Goal: Download file/media

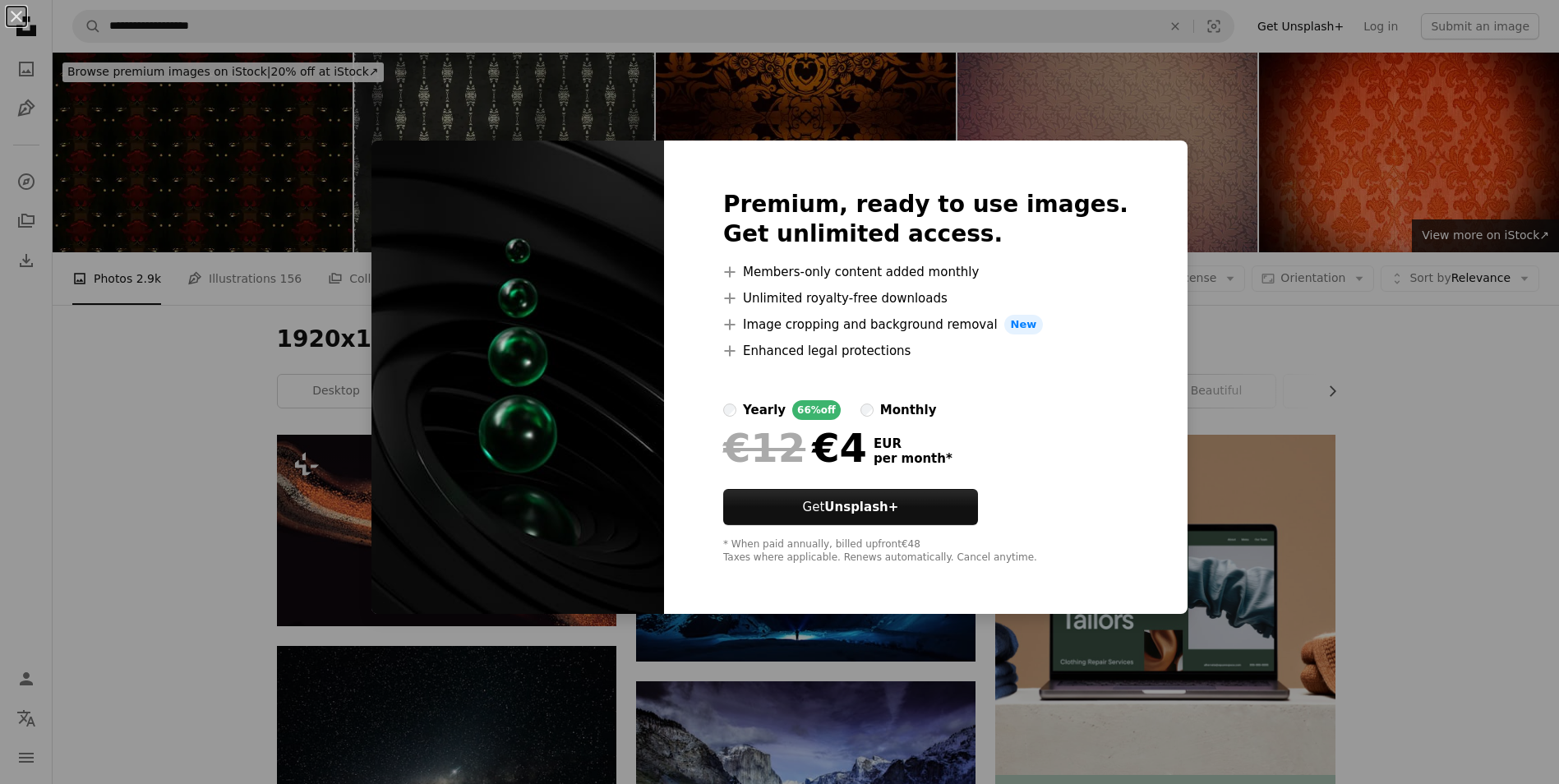
scroll to position [1397, 0]
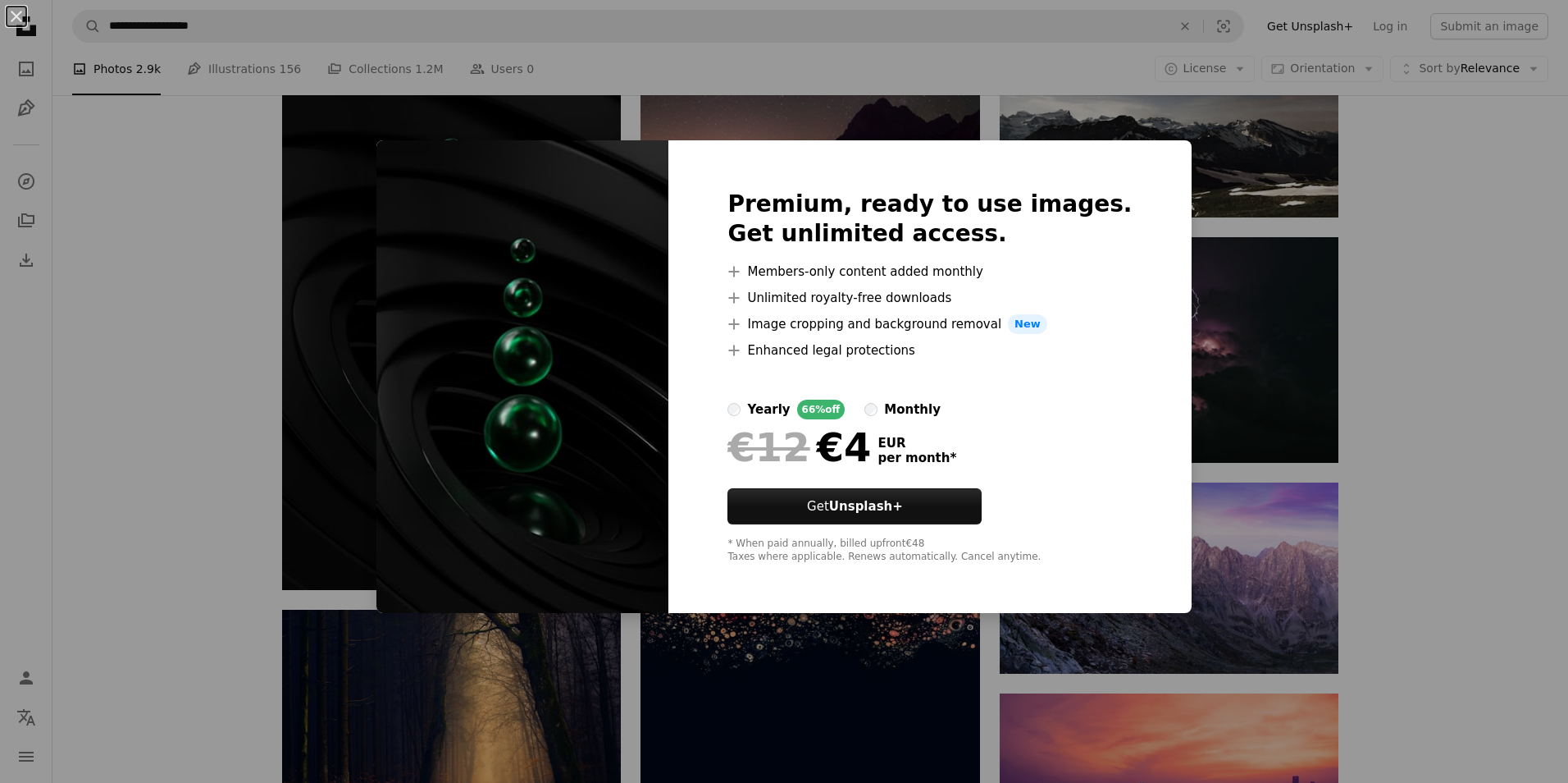
click at [164, 404] on div "An X shape Premium, ready to use images. Get unlimited access. A plus sign Memb…" at bounding box center [784, 391] width 1568 height 783
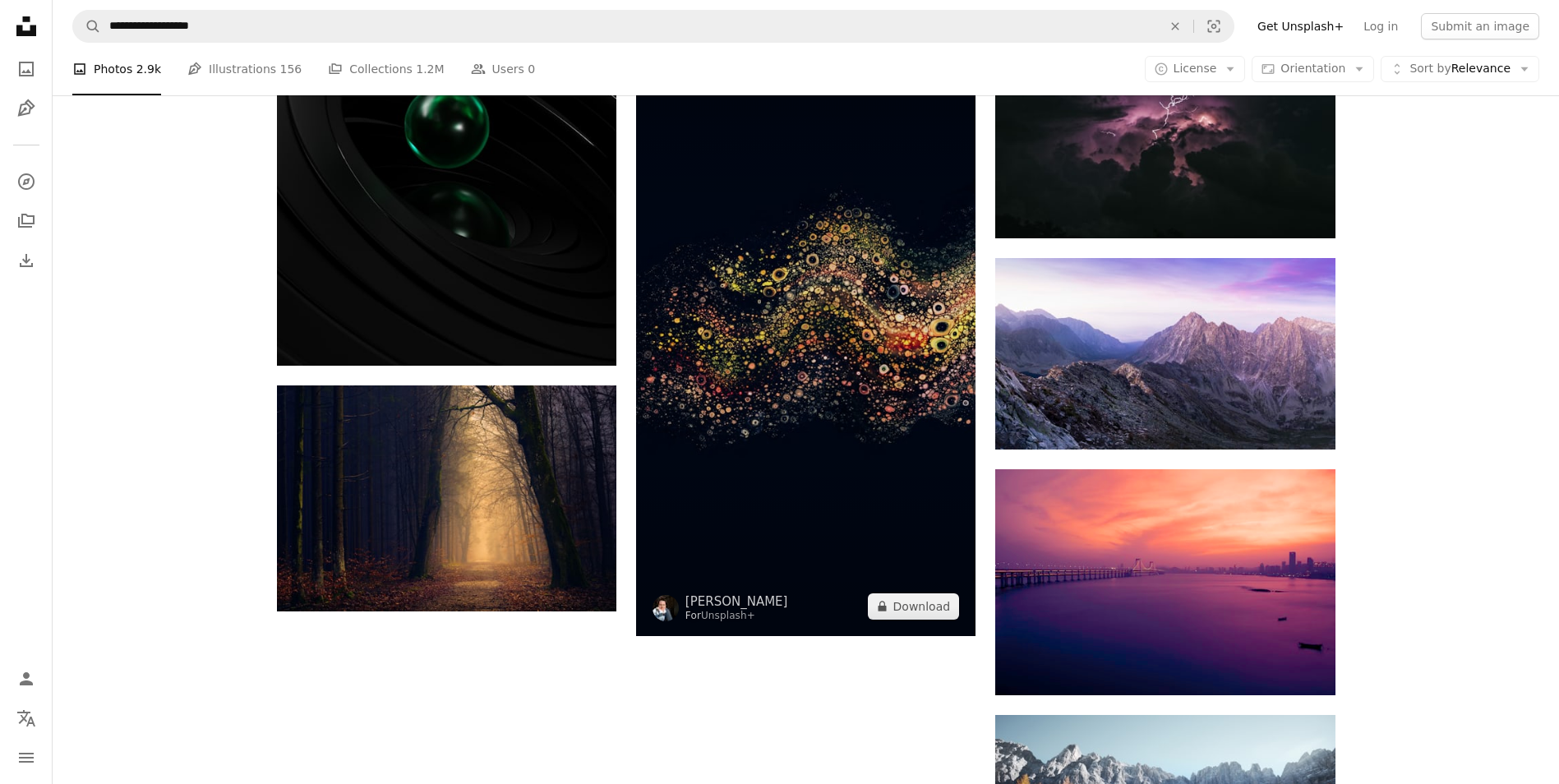
scroll to position [1643, 0]
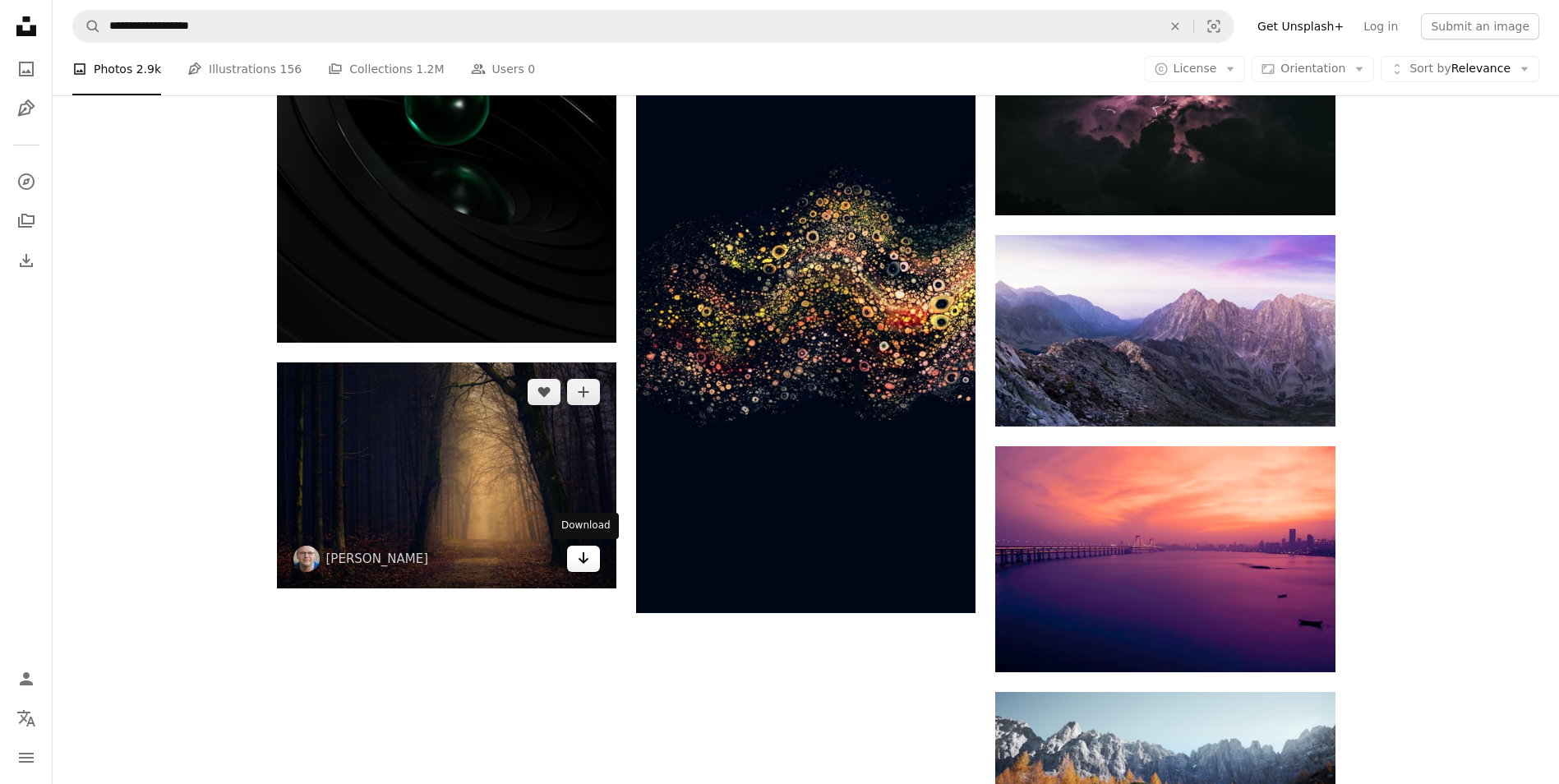
click at [577, 558] on icon "Arrow pointing down" at bounding box center [584, 558] width 14 height 19
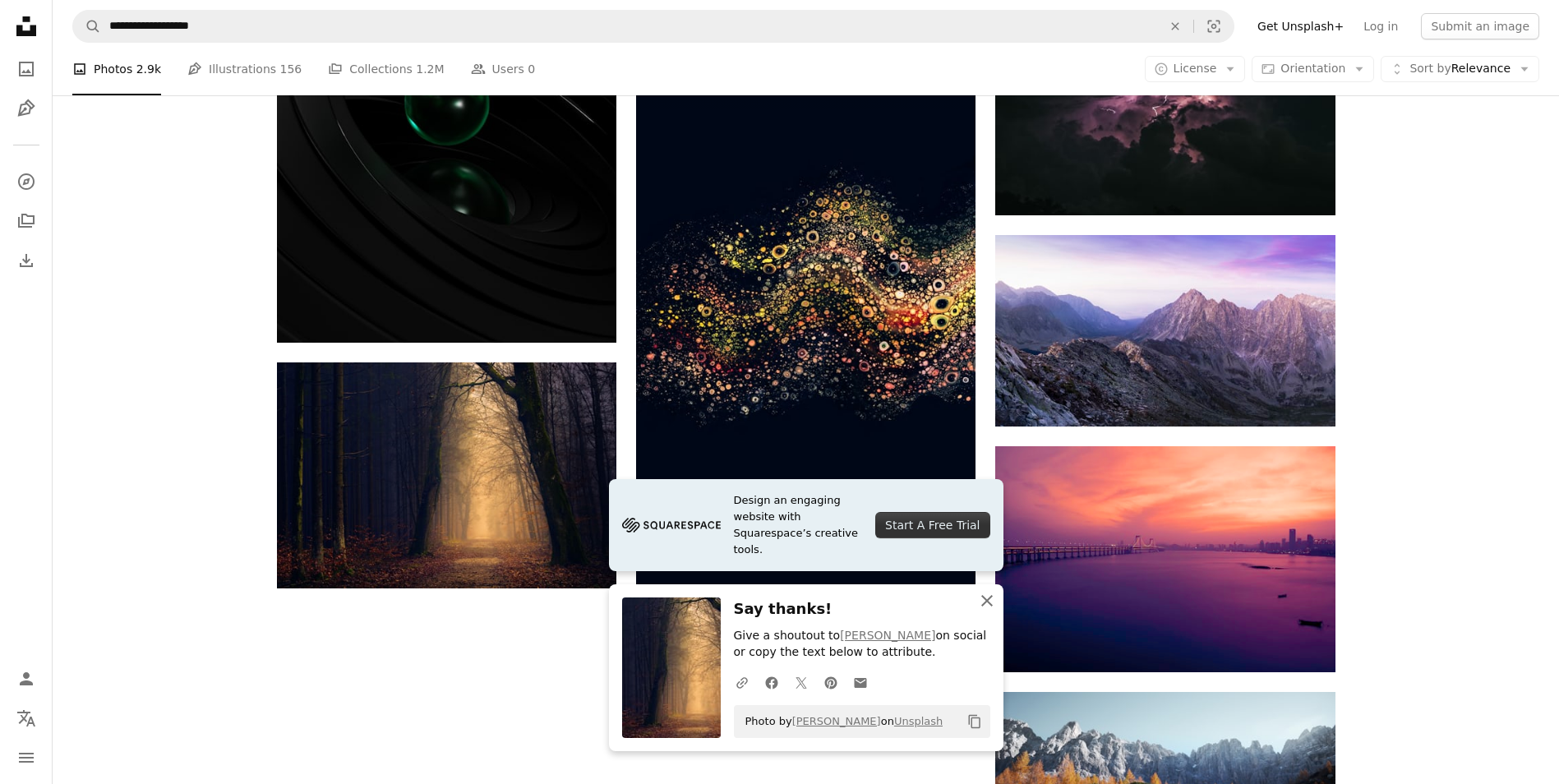
click at [985, 594] on icon "An X shape" at bounding box center [986, 600] width 19 height 19
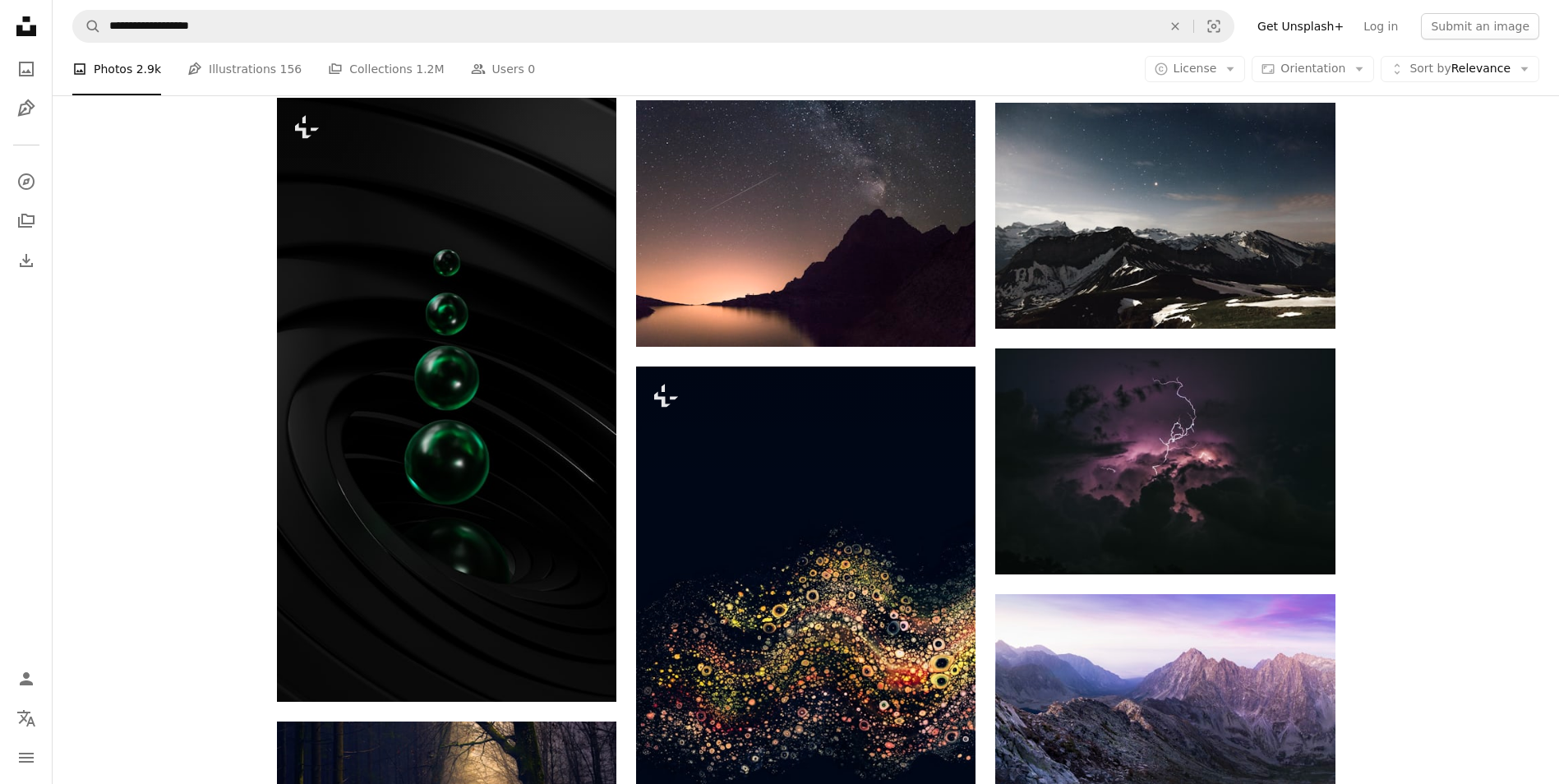
scroll to position [1233, 0]
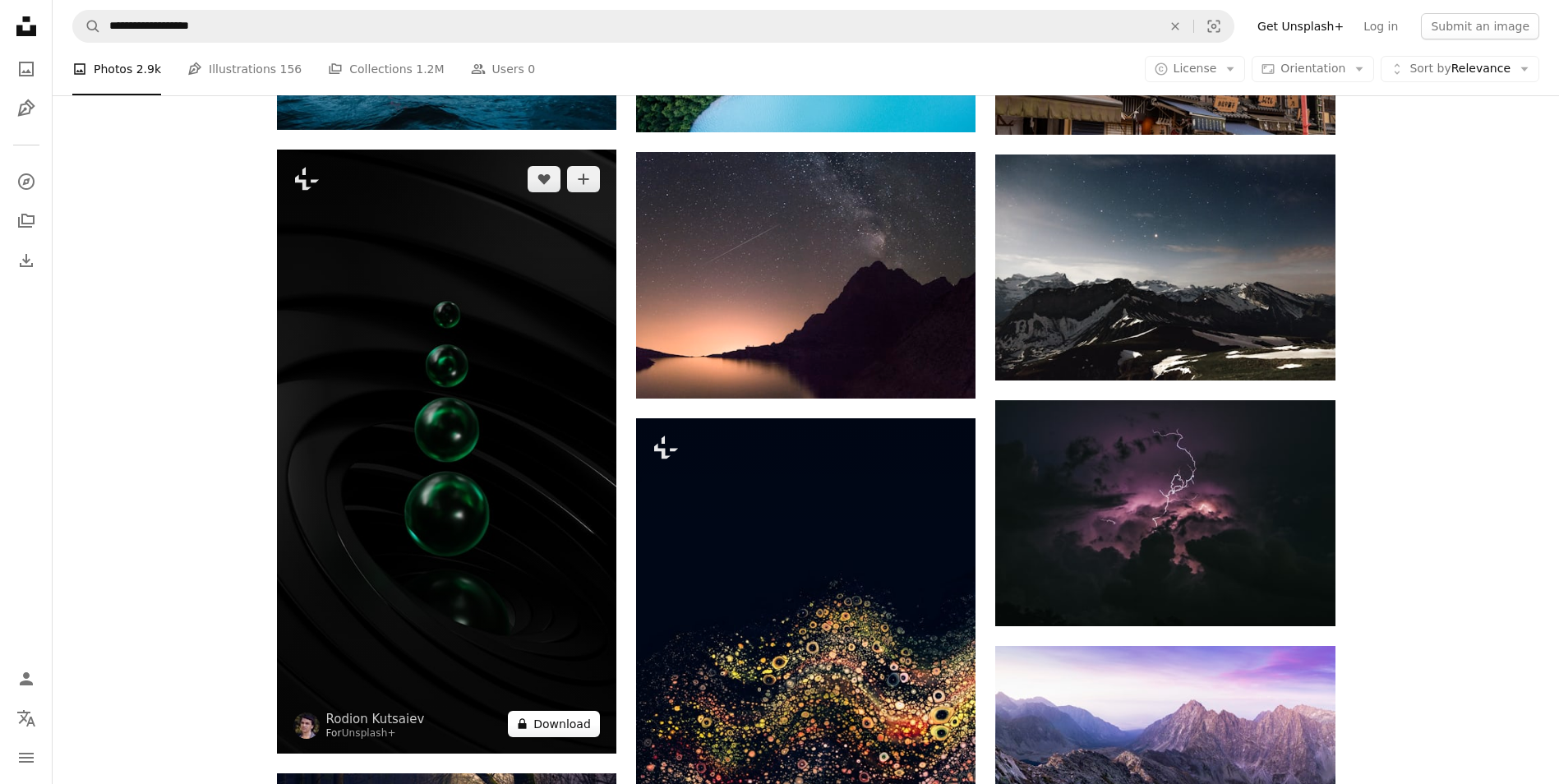
click at [567, 727] on button "A lock Download" at bounding box center [553, 723] width 92 height 26
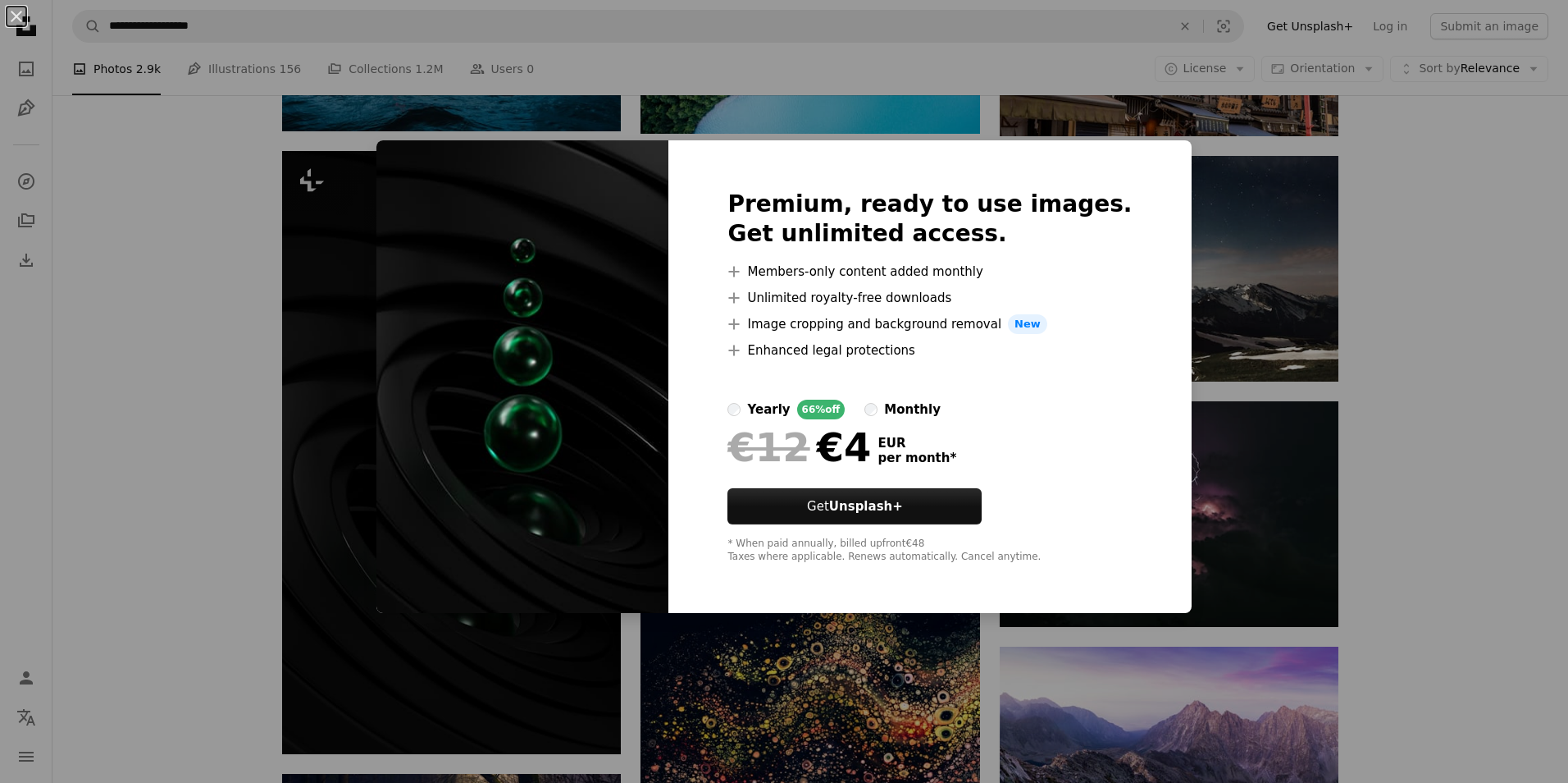
click at [118, 527] on div "An X shape Premium, ready to use images. Get unlimited access. A plus sign Memb…" at bounding box center [784, 391] width 1568 height 783
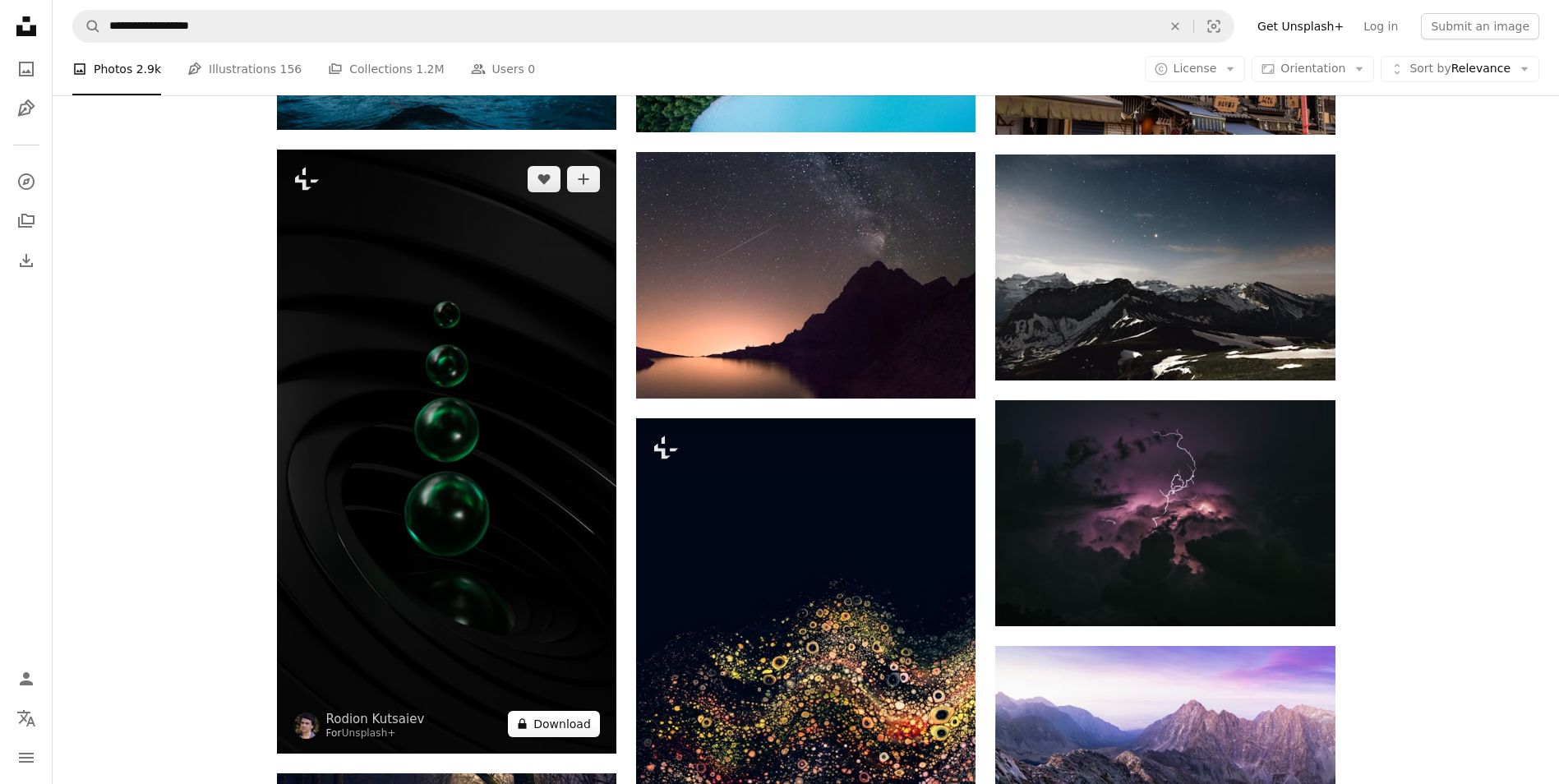
click at [557, 721] on button "A lock Download" at bounding box center [553, 723] width 92 height 26
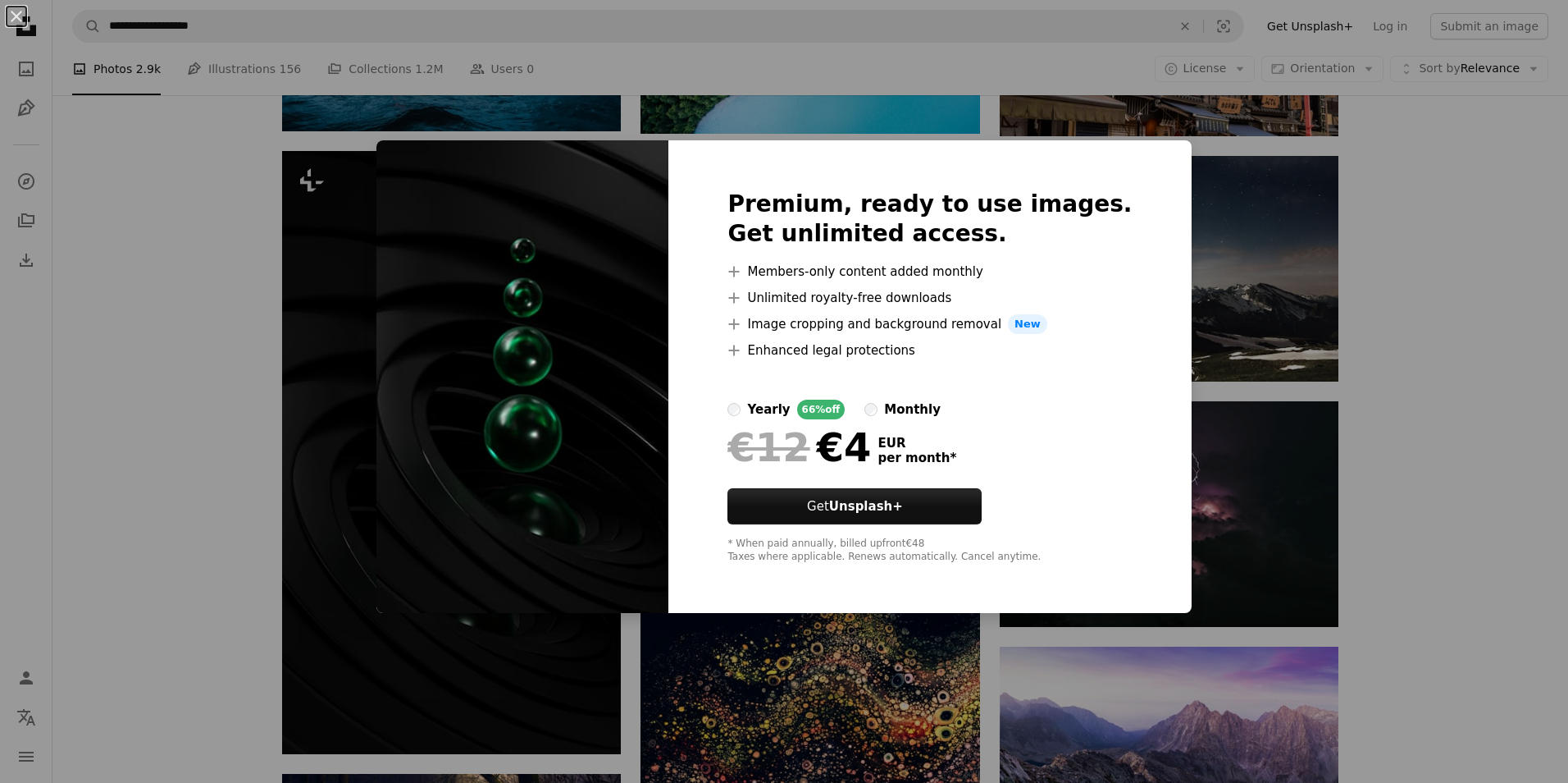
click at [225, 377] on div "An X shape Premium, ready to use images. Get unlimited access. A plus sign Memb…" at bounding box center [784, 391] width 1568 height 783
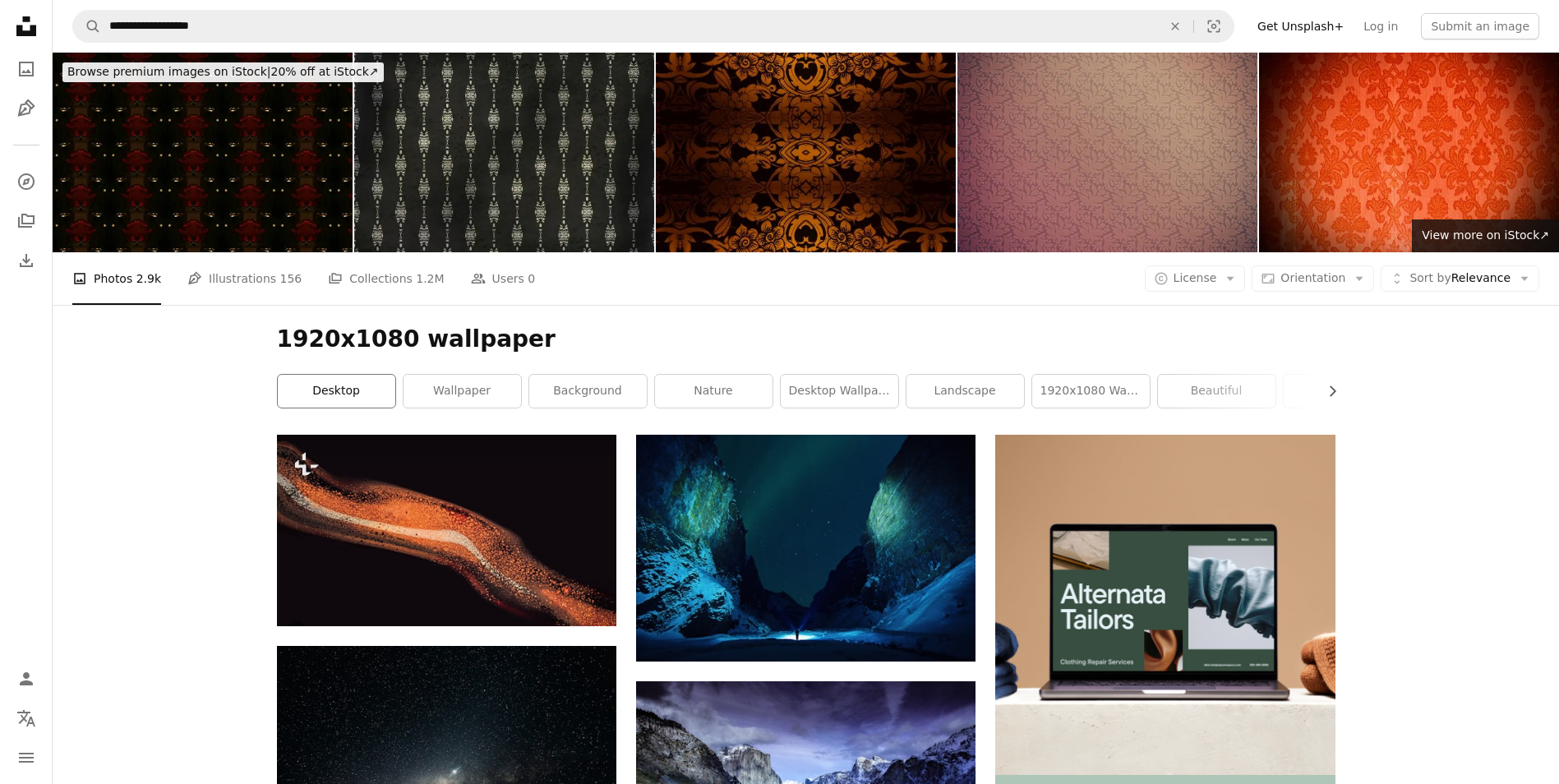
click at [334, 395] on link "desktop" at bounding box center [337, 392] width 118 height 33
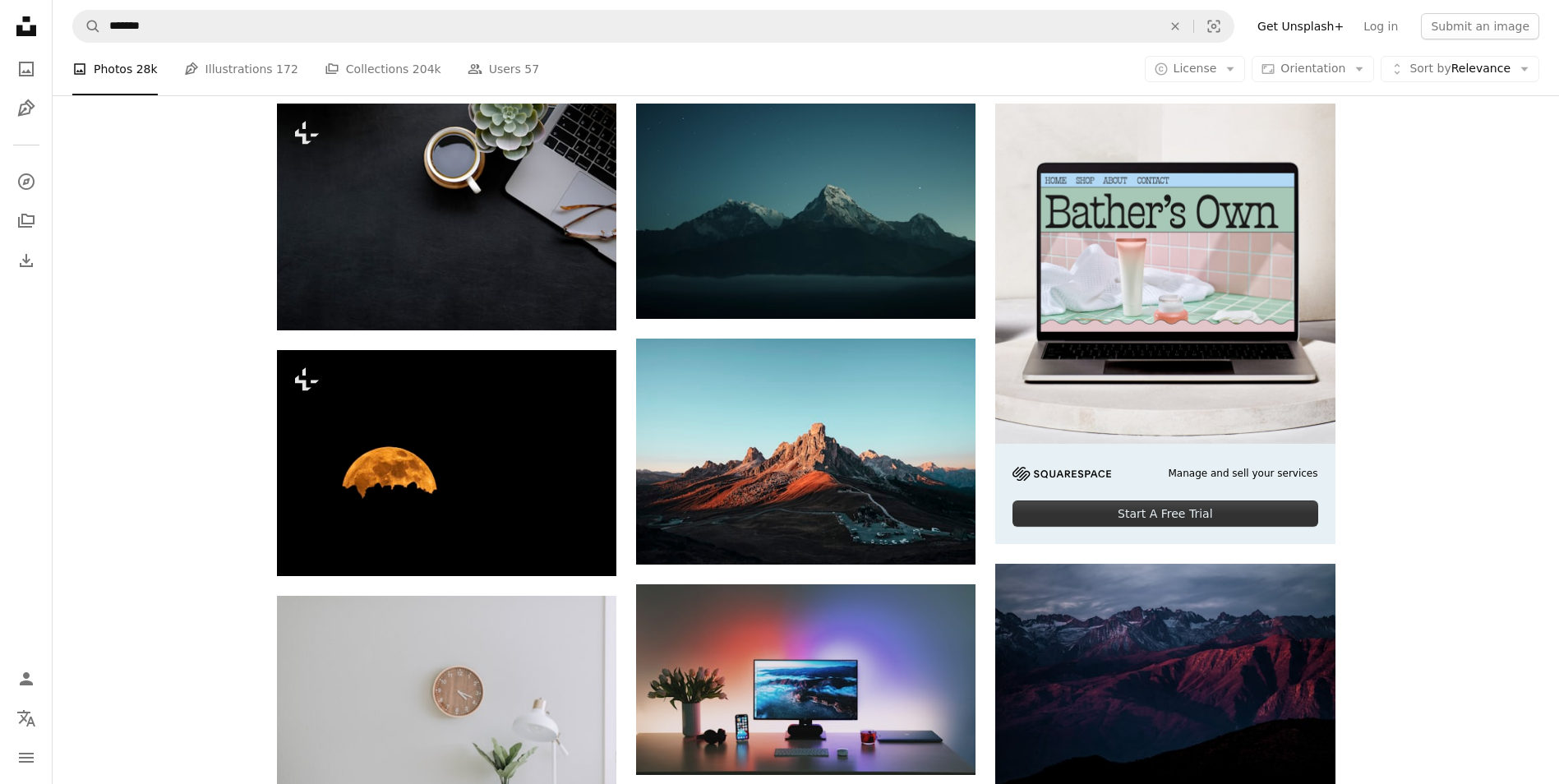
scroll to position [164, 0]
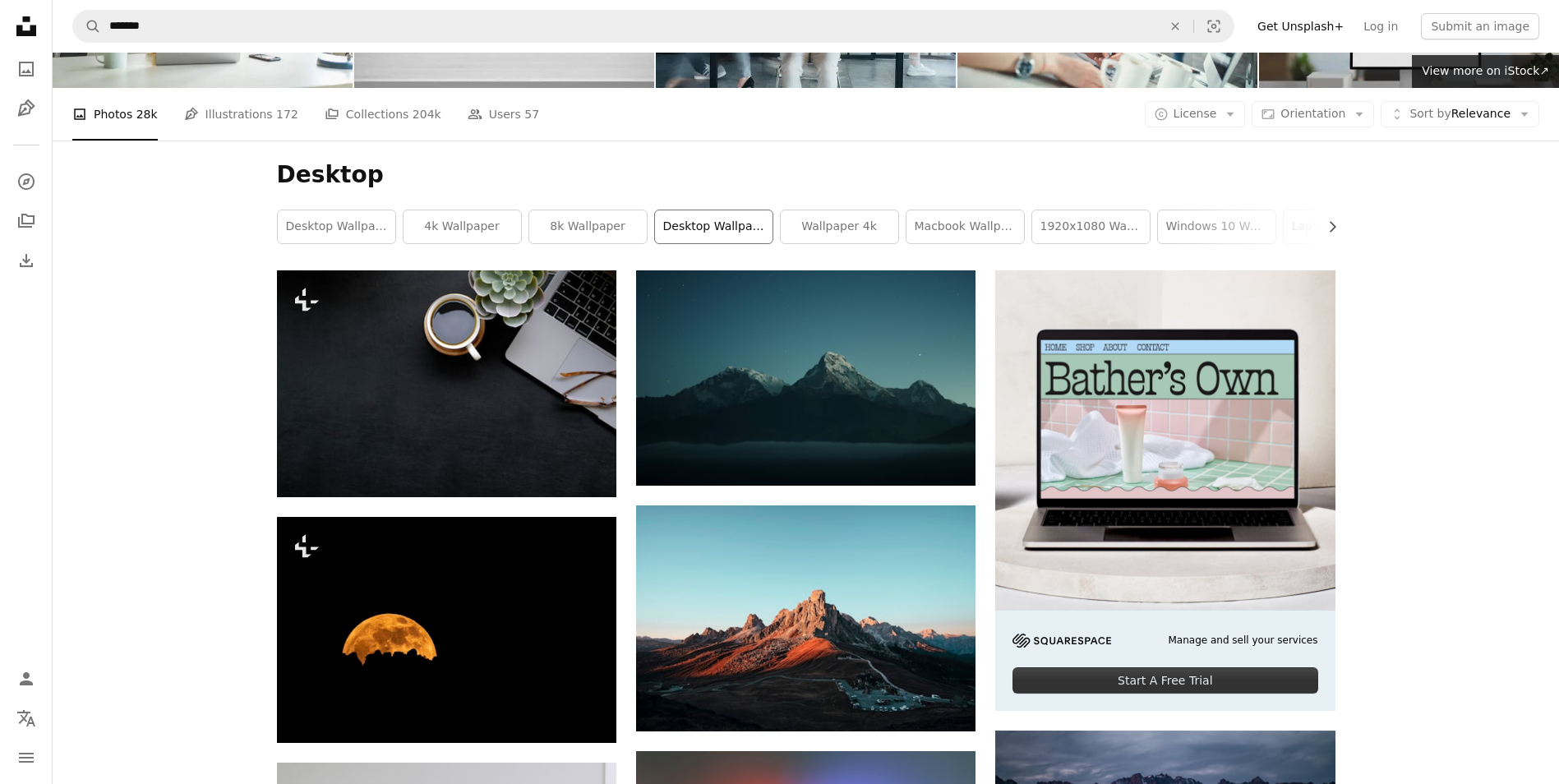
click at [712, 220] on link "desktop wallpapers" at bounding box center [714, 227] width 118 height 33
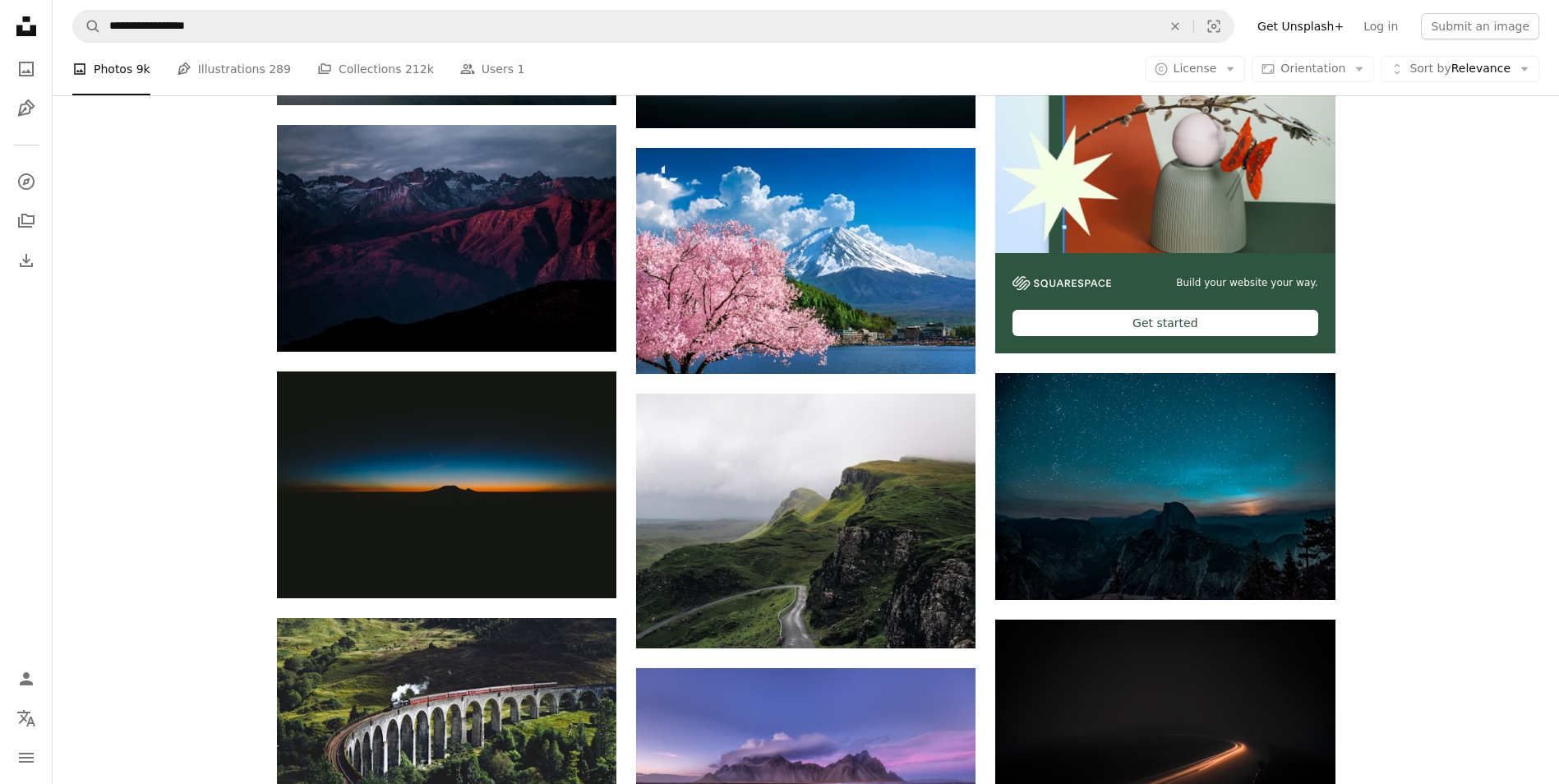
scroll to position [411, 0]
